Goal: Task Accomplishment & Management: Use online tool/utility

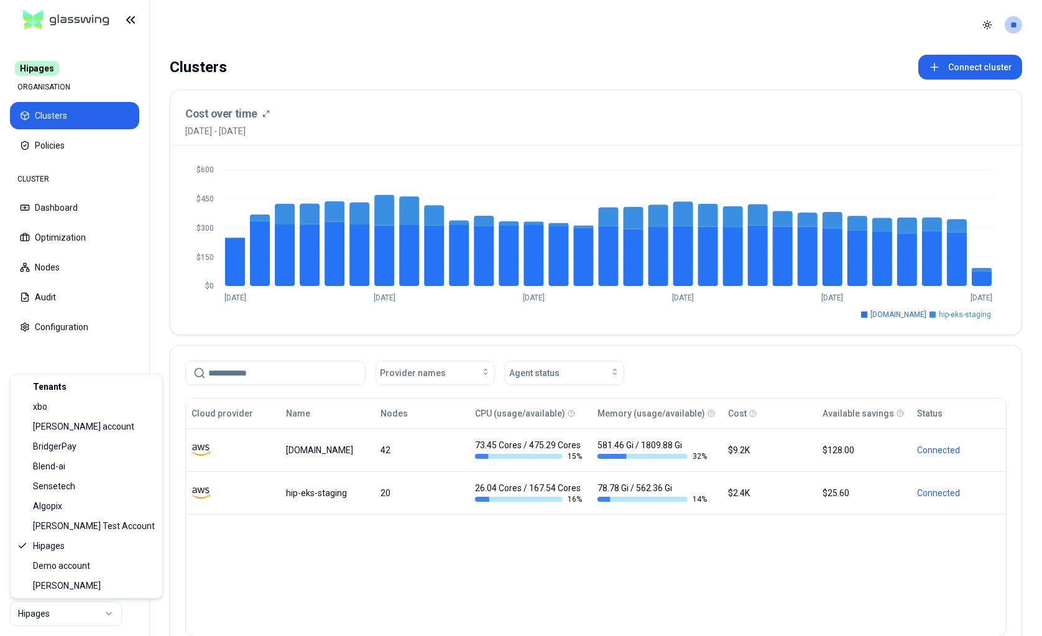
click at [86, 616] on html "Hipages ORGANISATION Clusters Policies CLUSTER Dashboard Optimization Nodes Aud…" at bounding box center [521, 318] width 1042 height 636
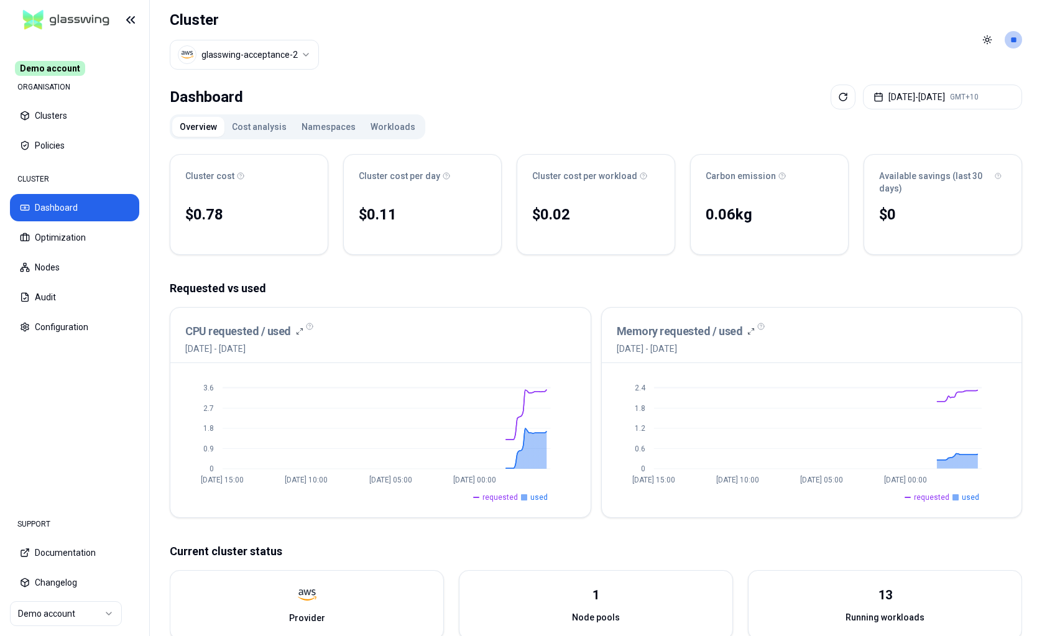
click at [392, 129] on button "Workloads" at bounding box center [393, 127] width 60 height 20
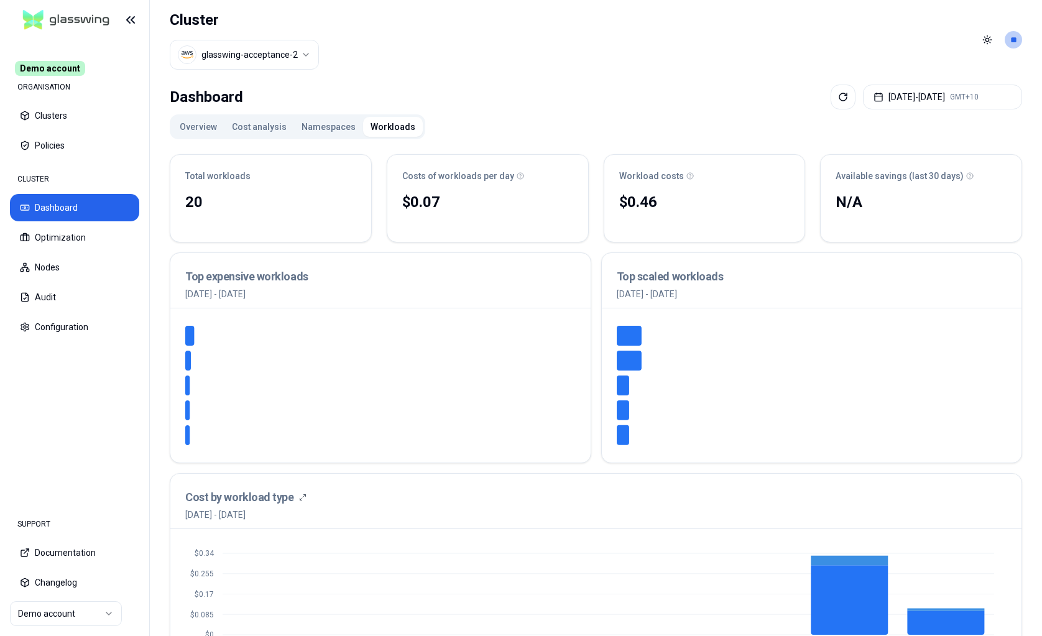
scroll to position [370, 0]
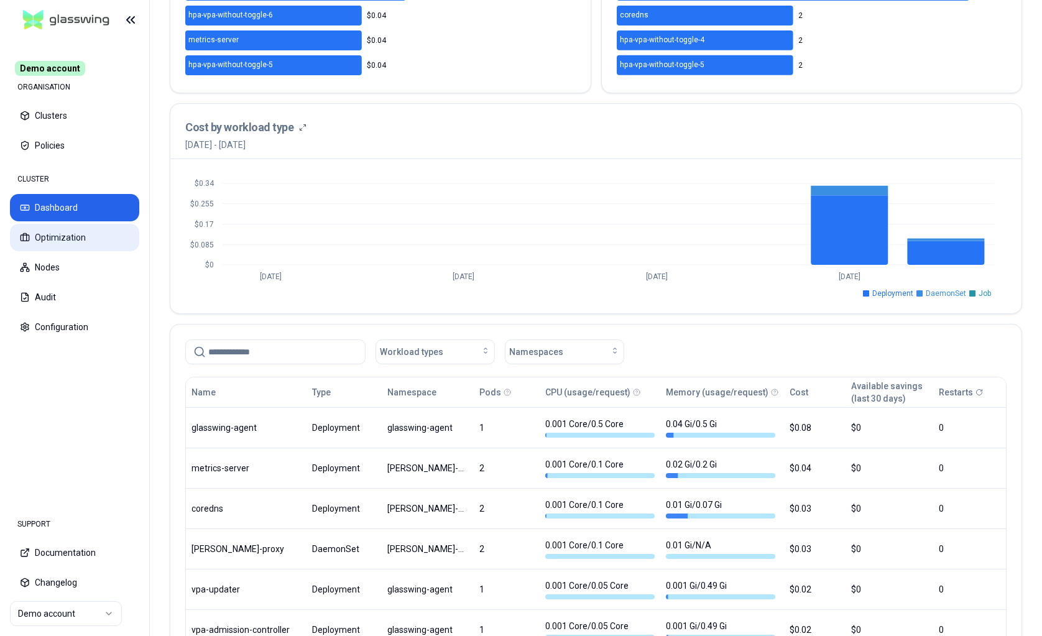
click at [91, 242] on button "Optimization" at bounding box center [74, 237] width 129 height 27
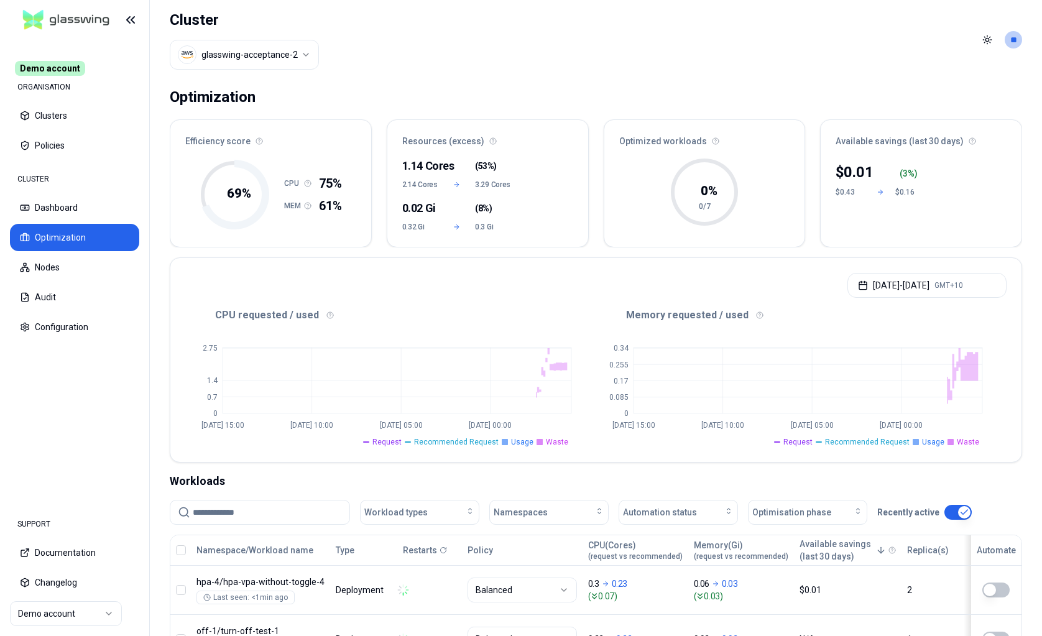
scroll to position [338, 0]
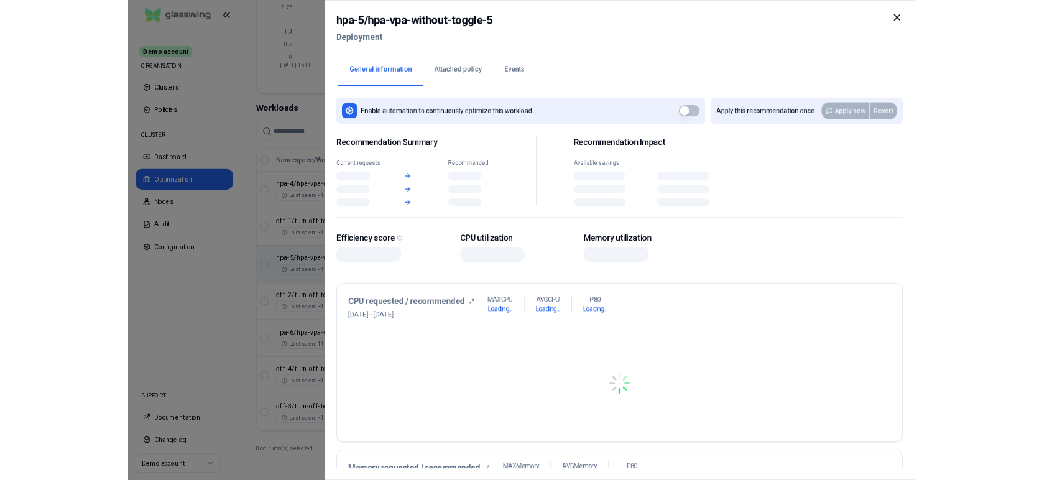
scroll to position [338, 0]
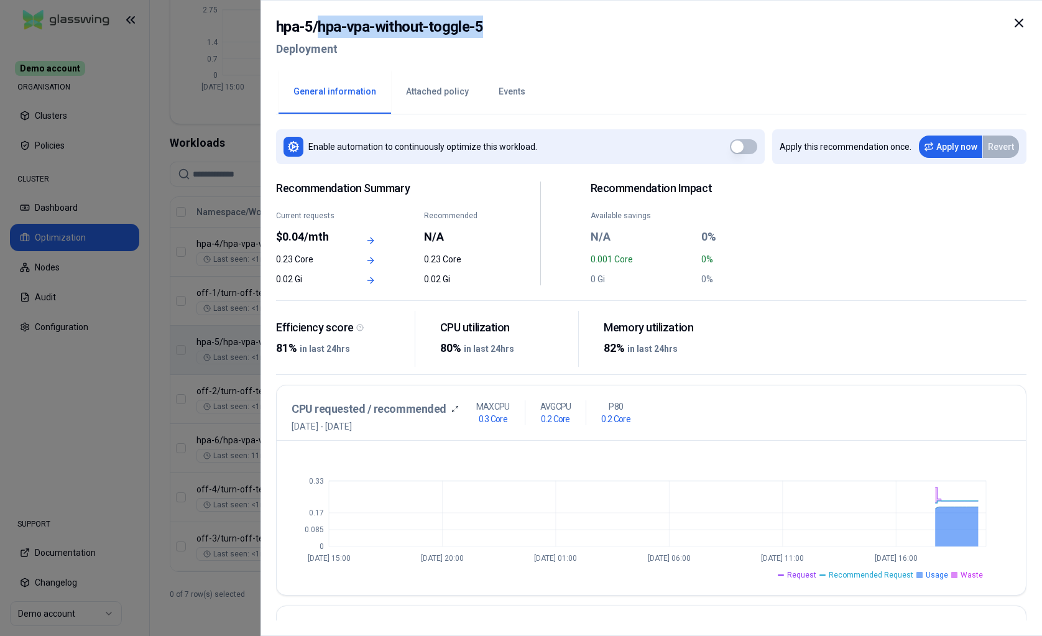
drag, startPoint x: 322, startPoint y: 28, endPoint x: 517, endPoint y: 28, distance: 195.9
click at [517, 28] on div "hpa-5 / hpa-vpa-without-toggle-5 Deployment" at bounding box center [651, 42] width 751 height 52
copy h2 "hpa-vpa-without-toggle-5"
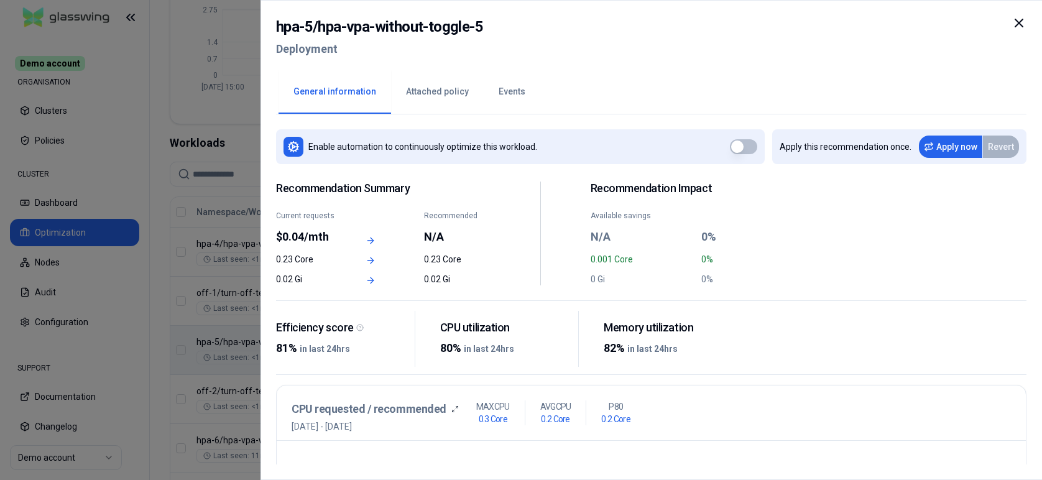
click at [1003, 143] on div "Revert" at bounding box center [1001, 147] width 36 height 22
click at [1004, 151] on div "Revert" at bounding box center [1001, 147] width 36 height 22
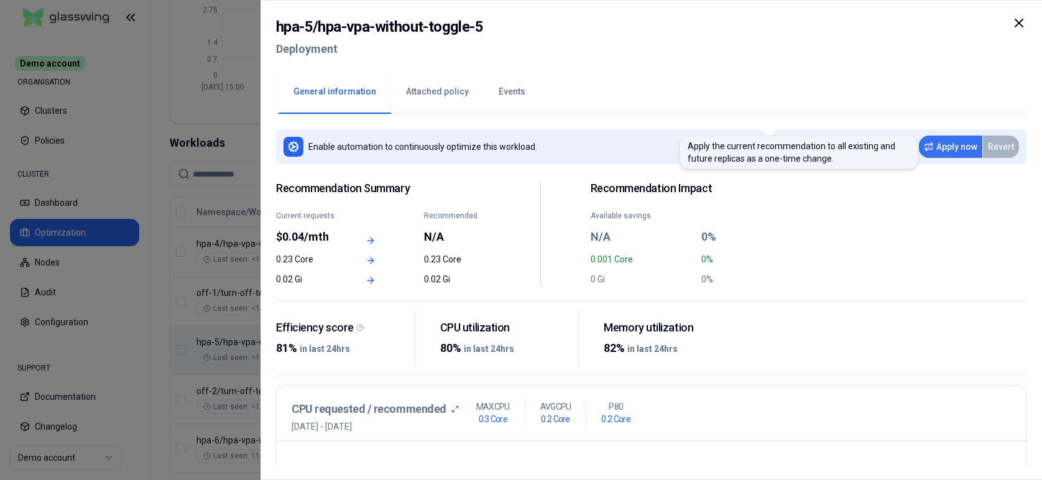
click at [951, 148] on button "Apply now" at bounding box center [950, 147] width 63 height 22
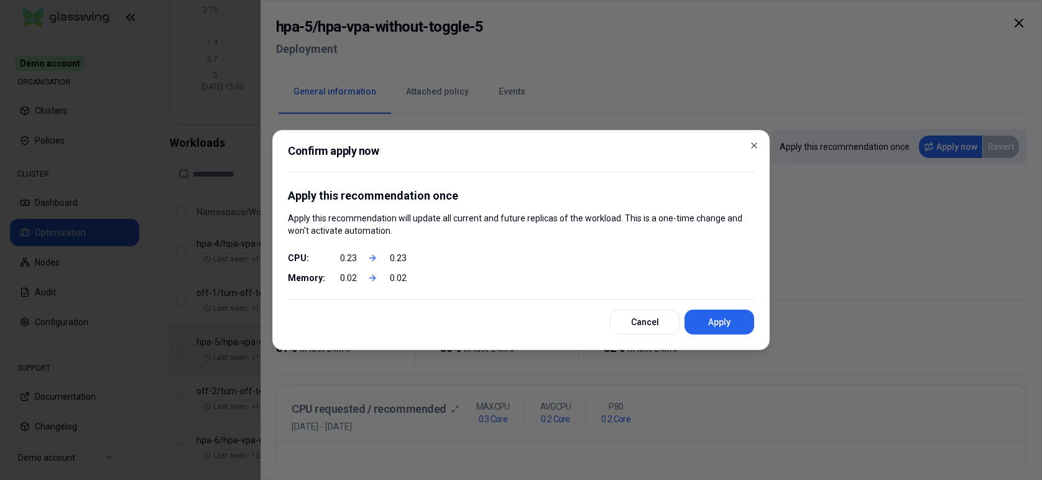
click at [653, 326] on button "Cancel" at bounding box center [645, 322] width 70 height 25
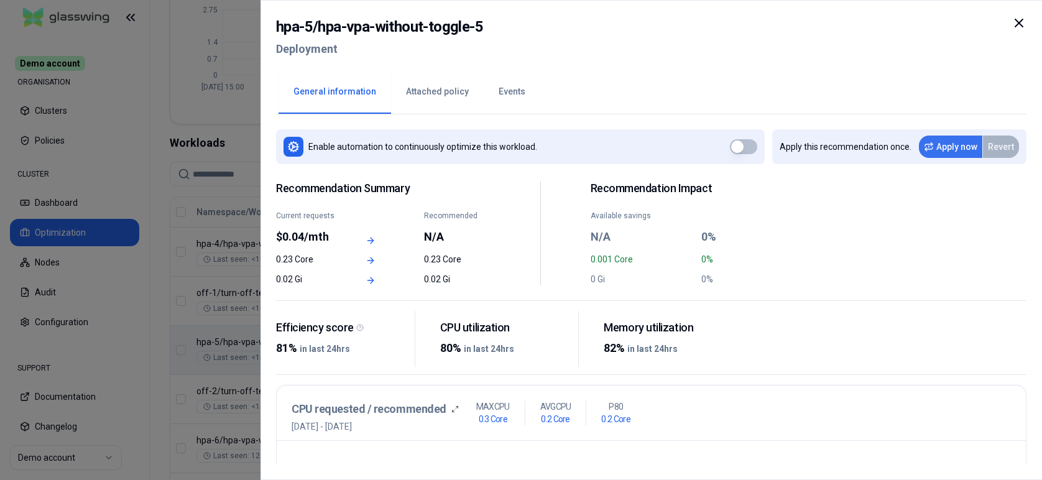
click at [957, 149] on button "Apply now" at bounding box center [950, 147] width 63 height 22
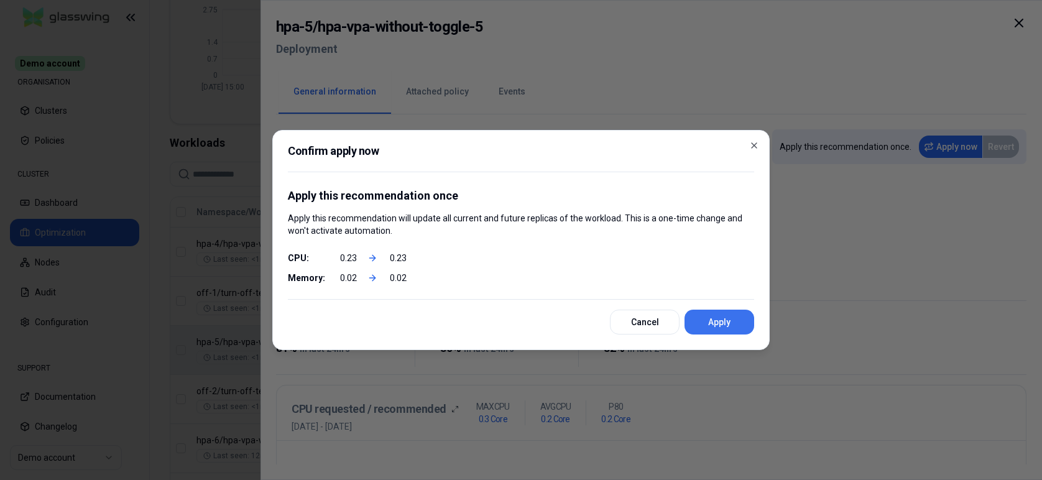
click at [716, 323] on button "Apply" at bounding box center [720, 322] width 70 height 25
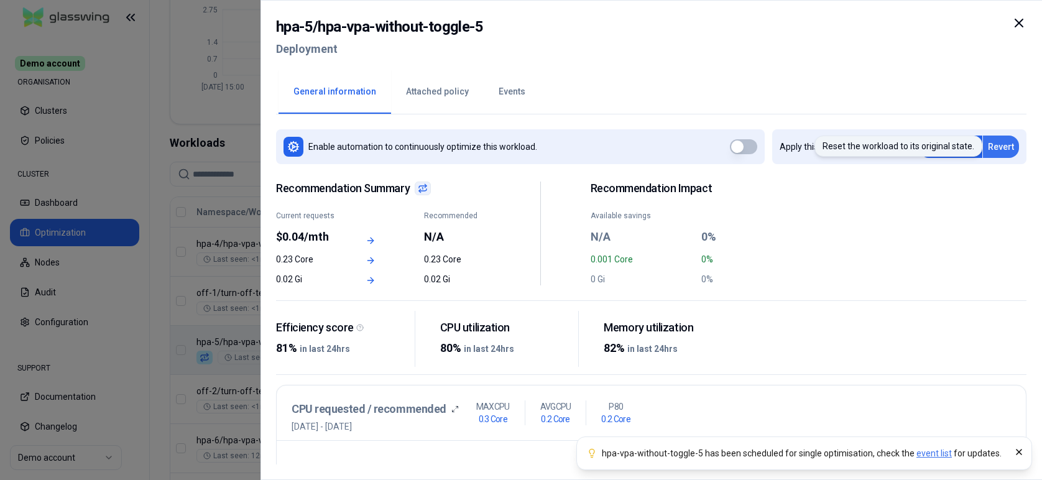
click at [1001, 142] on button "Revert" at bounding box center [1001, 147] width 36 height 22
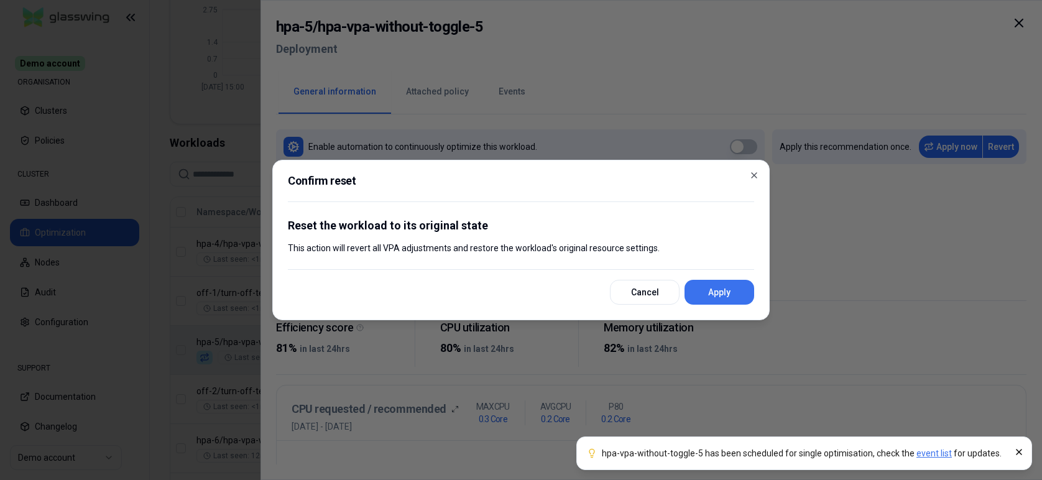
click at [710, 290] on button "Apply" at bounding box center [720, 292] width 70 height 25
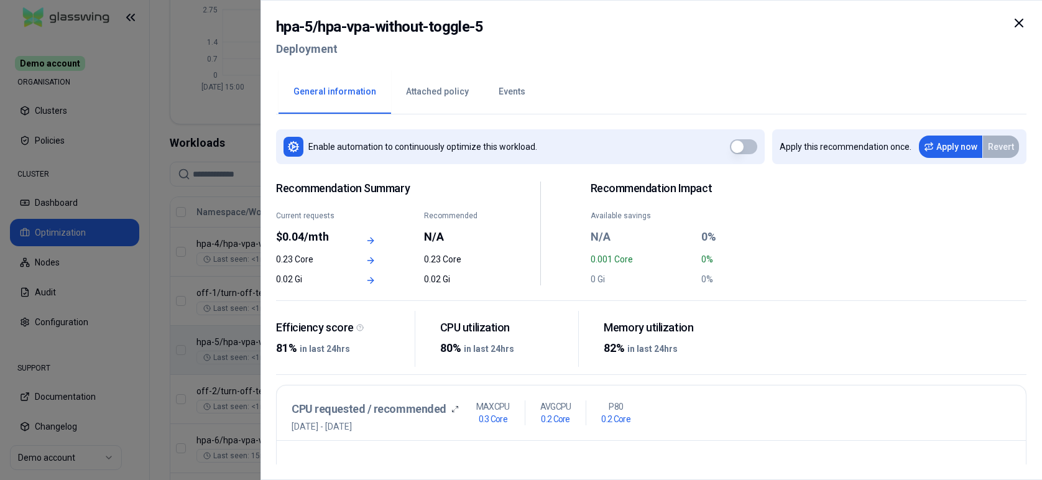
click at [1024, 21] on icon at bounding box center [1019, 23] width 15 height 15
